Goal: Information Seeking & Learning: Understand process/instructions

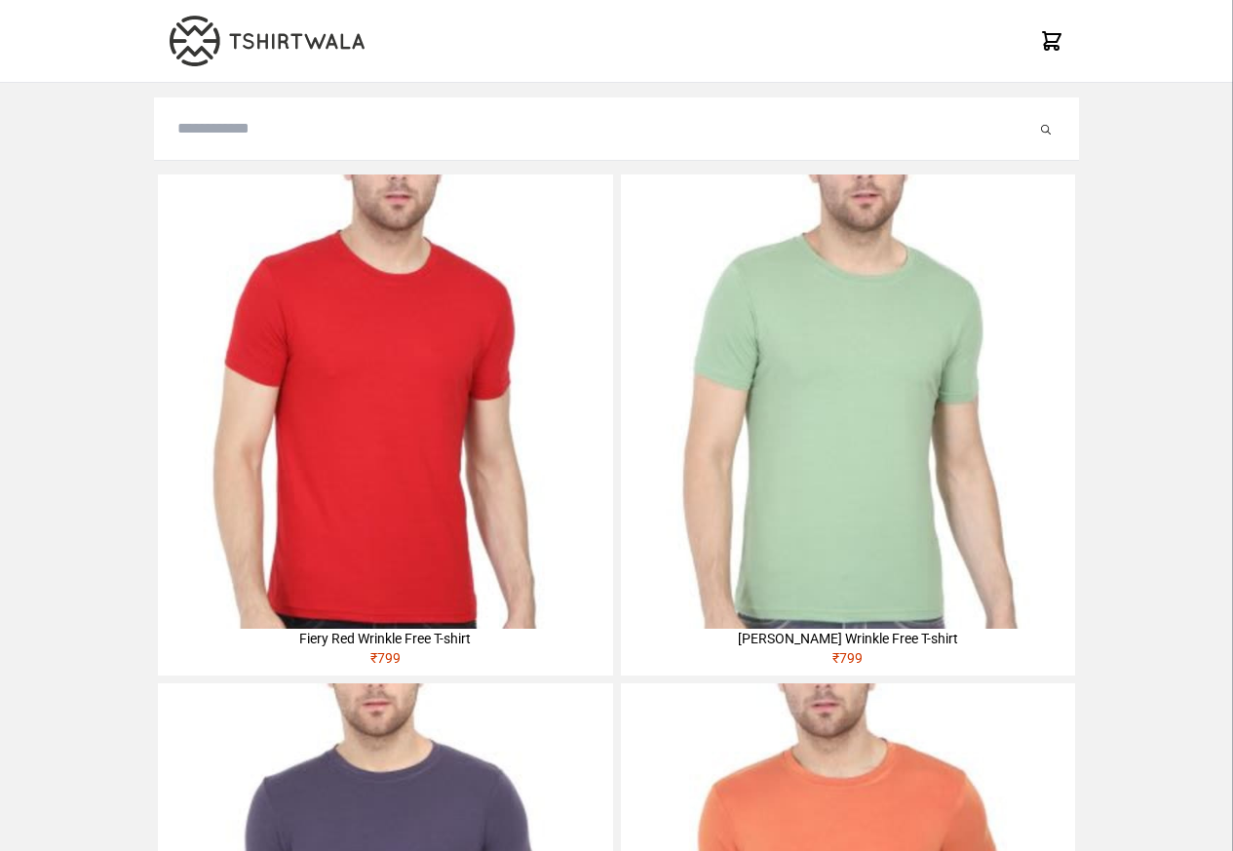
click at [224, 298] on img at bounding box center [385, 401] width 454 height 454
